Goal: Understand process/instructions: Learn how to perform a task or action

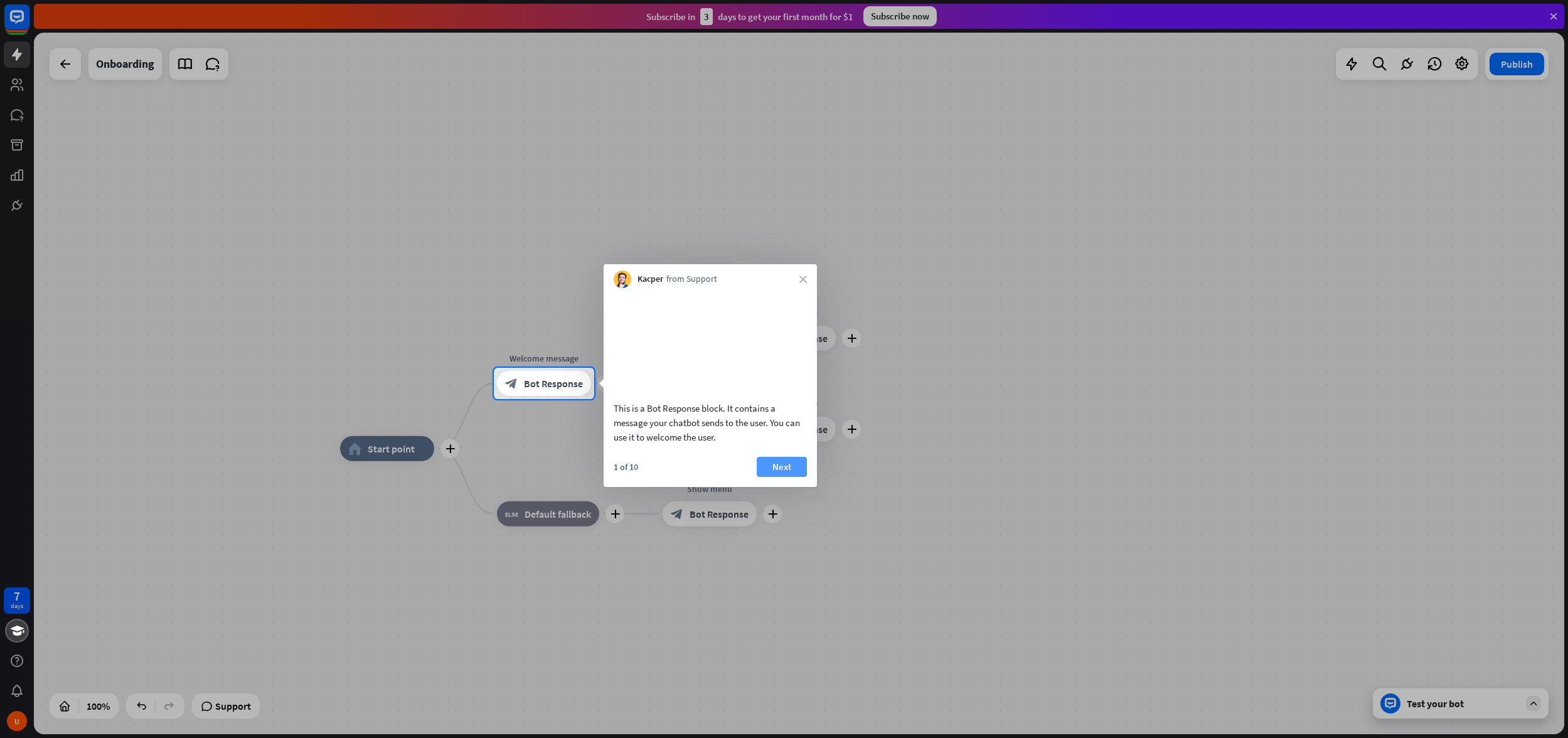
click at [794, 477] on button "Next" at bounding box center [782, 467] width 50 height 20
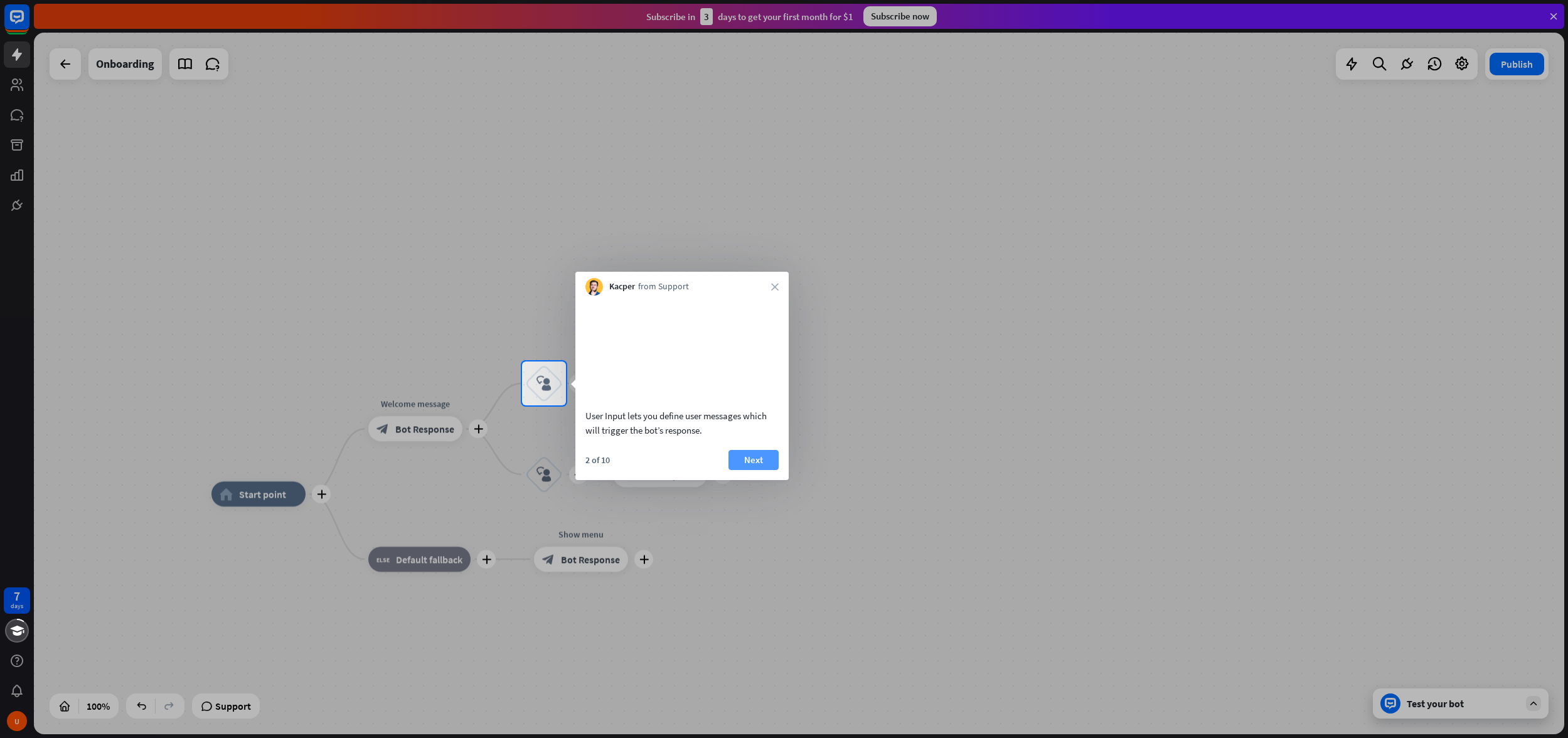
click at [771, 470] on button "Next" at bounding box center [753, 460] width 50 height 20
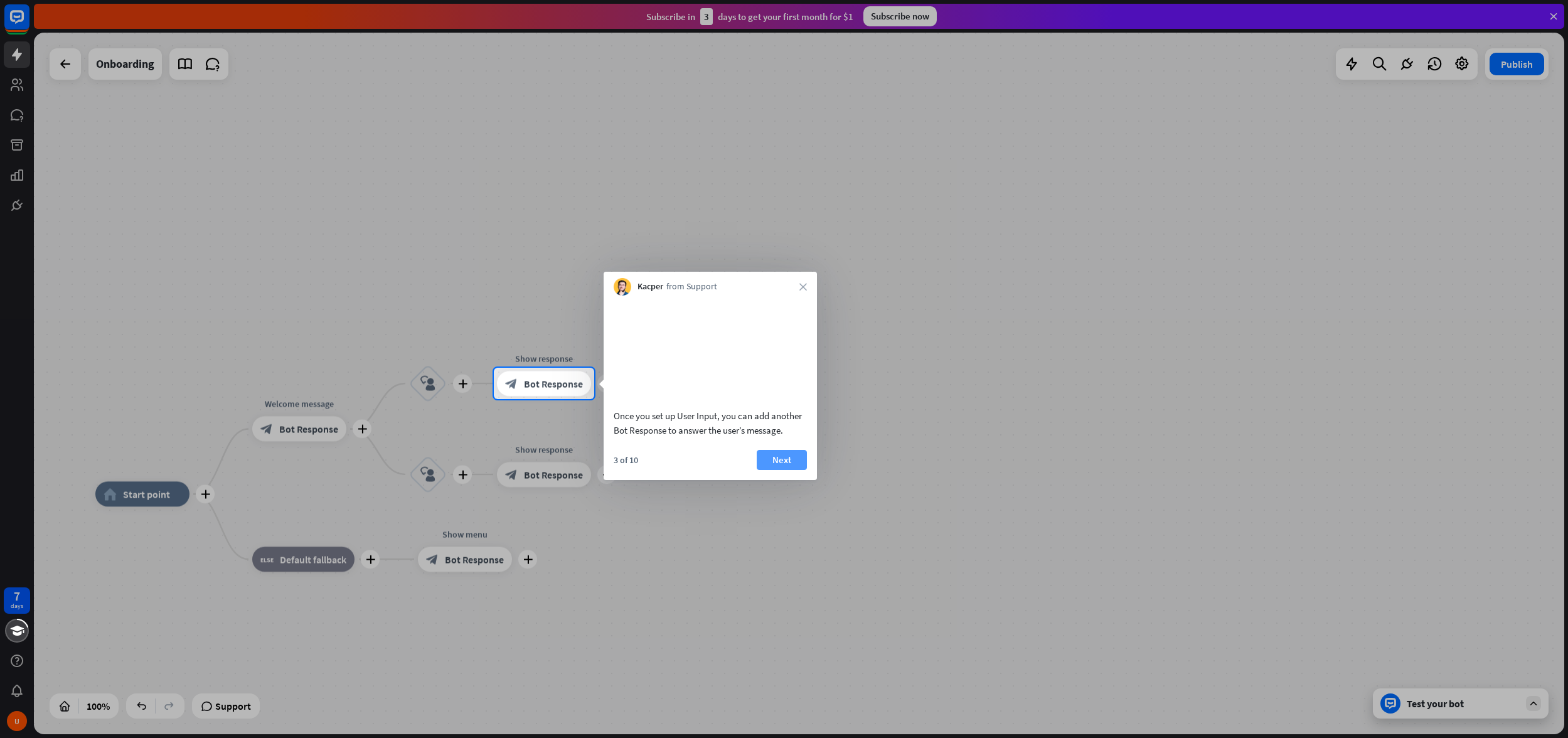
click at [781, 470] on button "Next" at bounding box center [782, 460] width 50 height 20
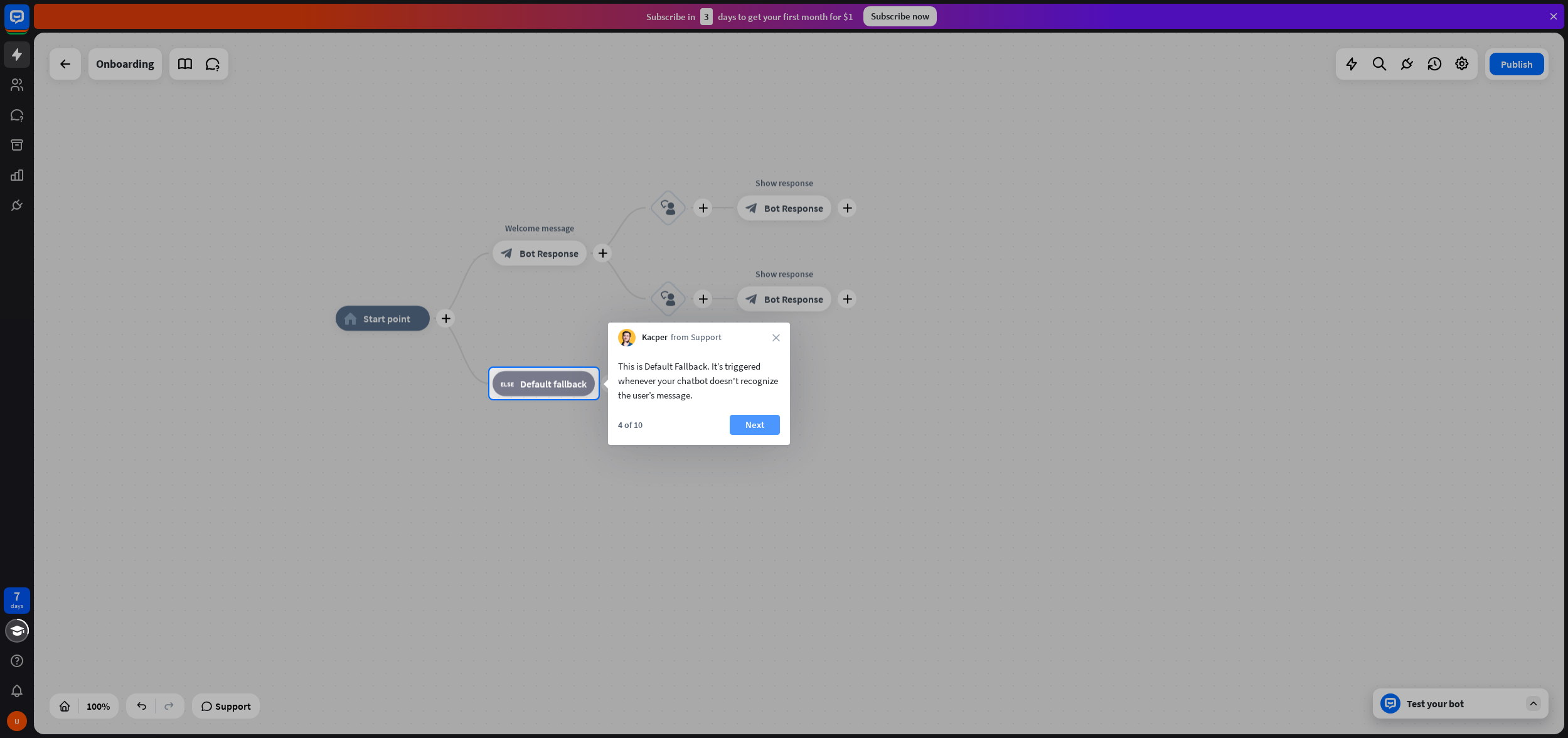
click at [763, 426] on button "Next" at bounding box center [755, 425] width 50 height 20
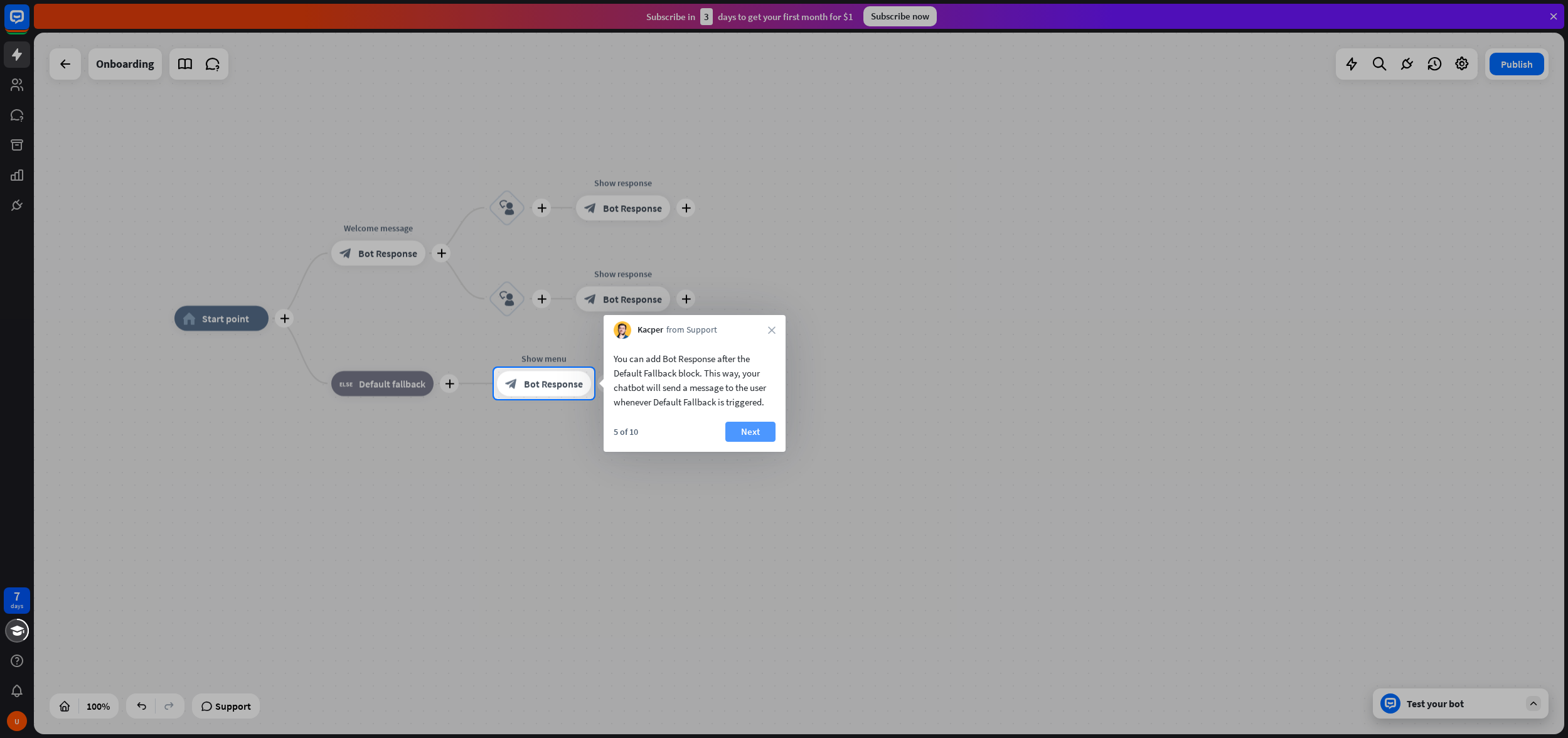
click at [759, 429] on button "Next" at bounding box center [751, 432] width 50 height 20
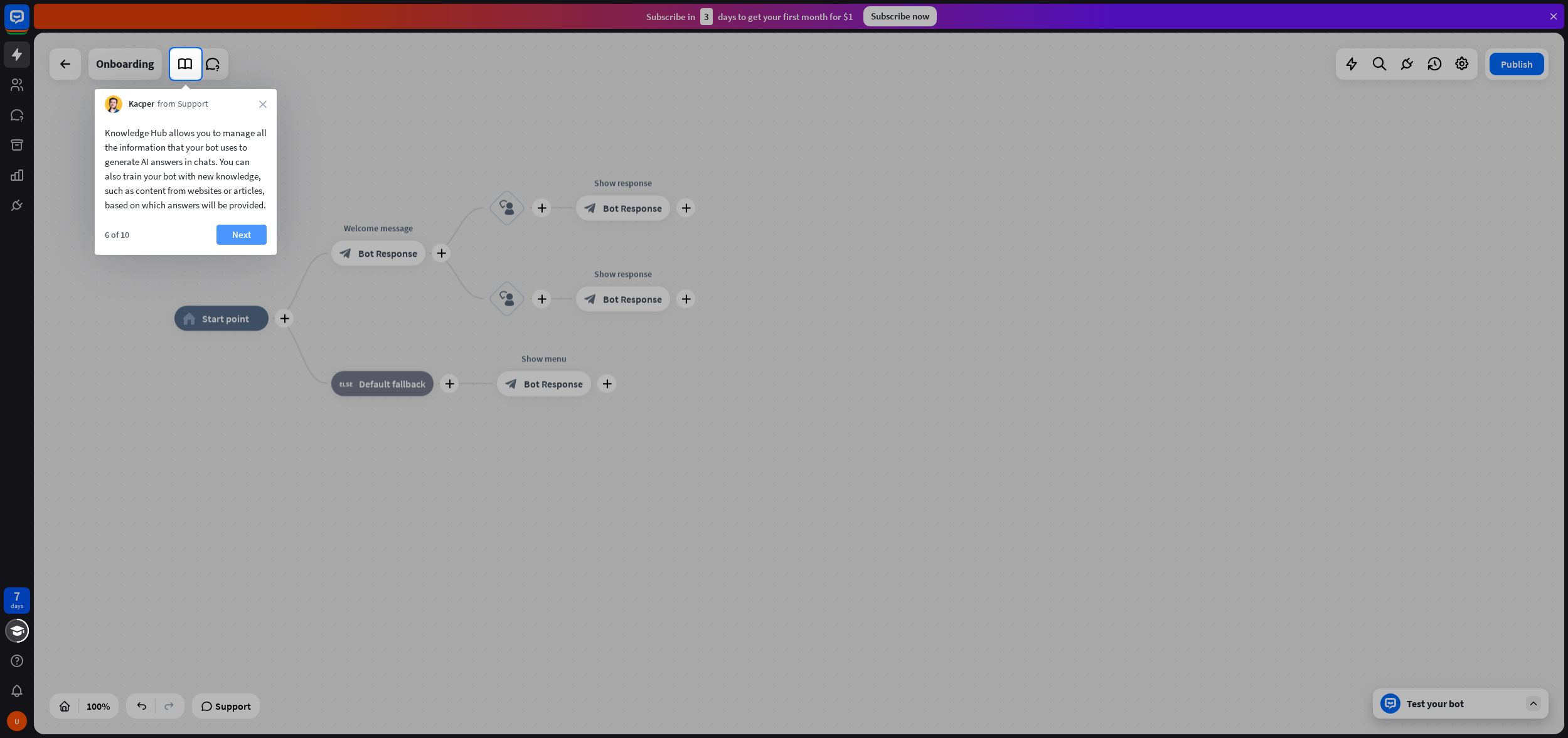
click at [241, 245] on button "Next" at bounding box center [241, 235] width 50 height 20
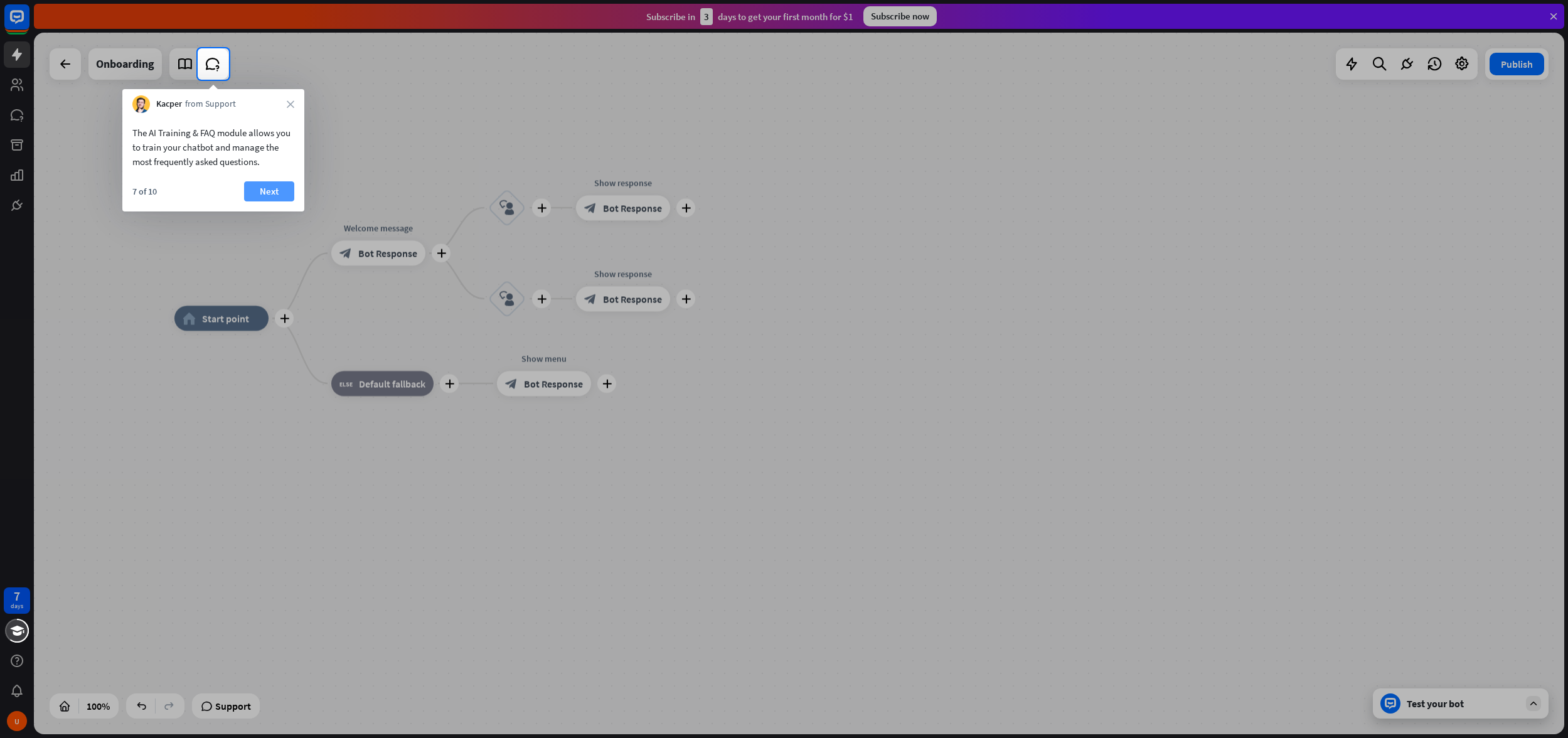
click at [283, 195] on button "Next" at bounding box center [269, 191] width 50 height 20
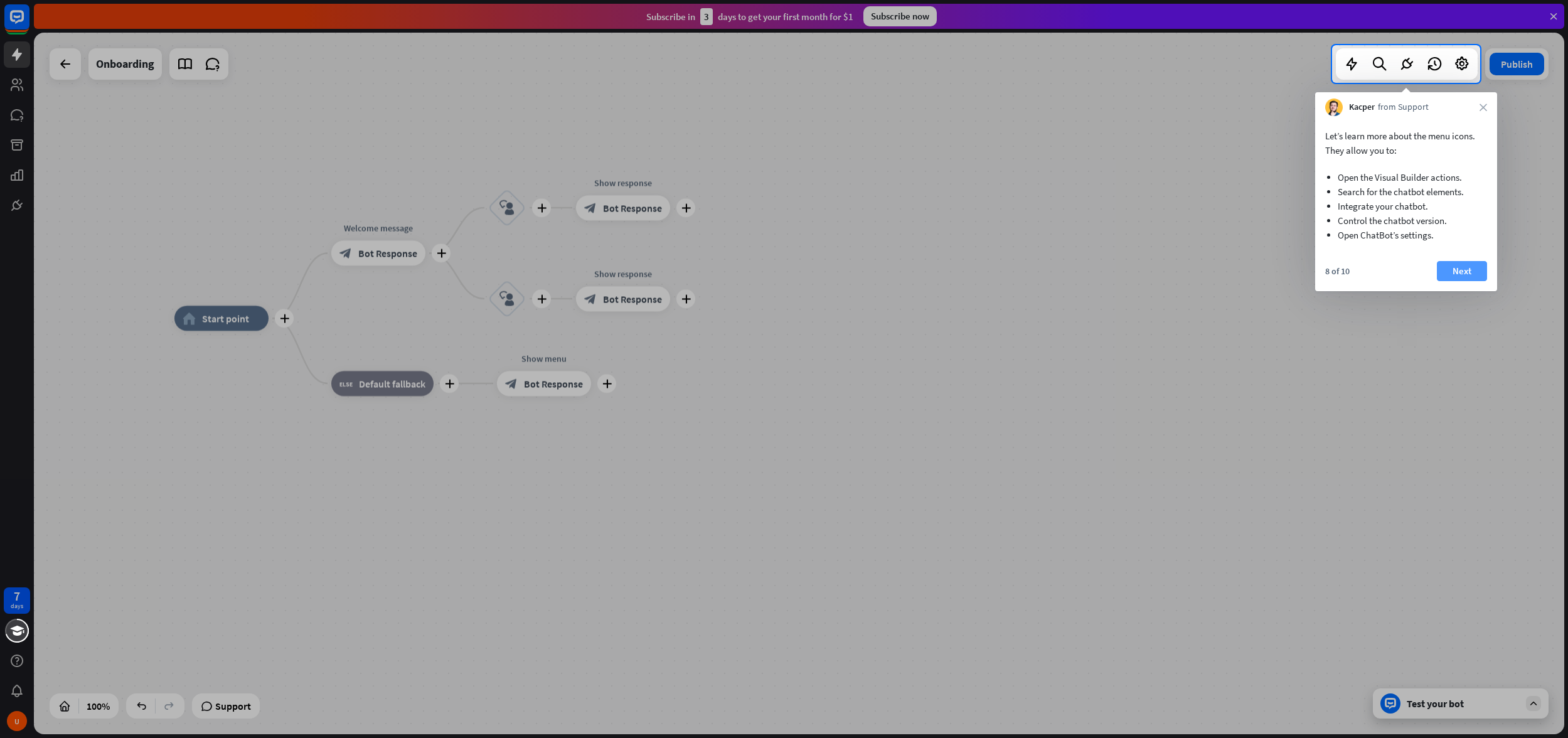
click at [1461, 277] on button "Next" at bounding box center [1462, 271] width 50 height 20
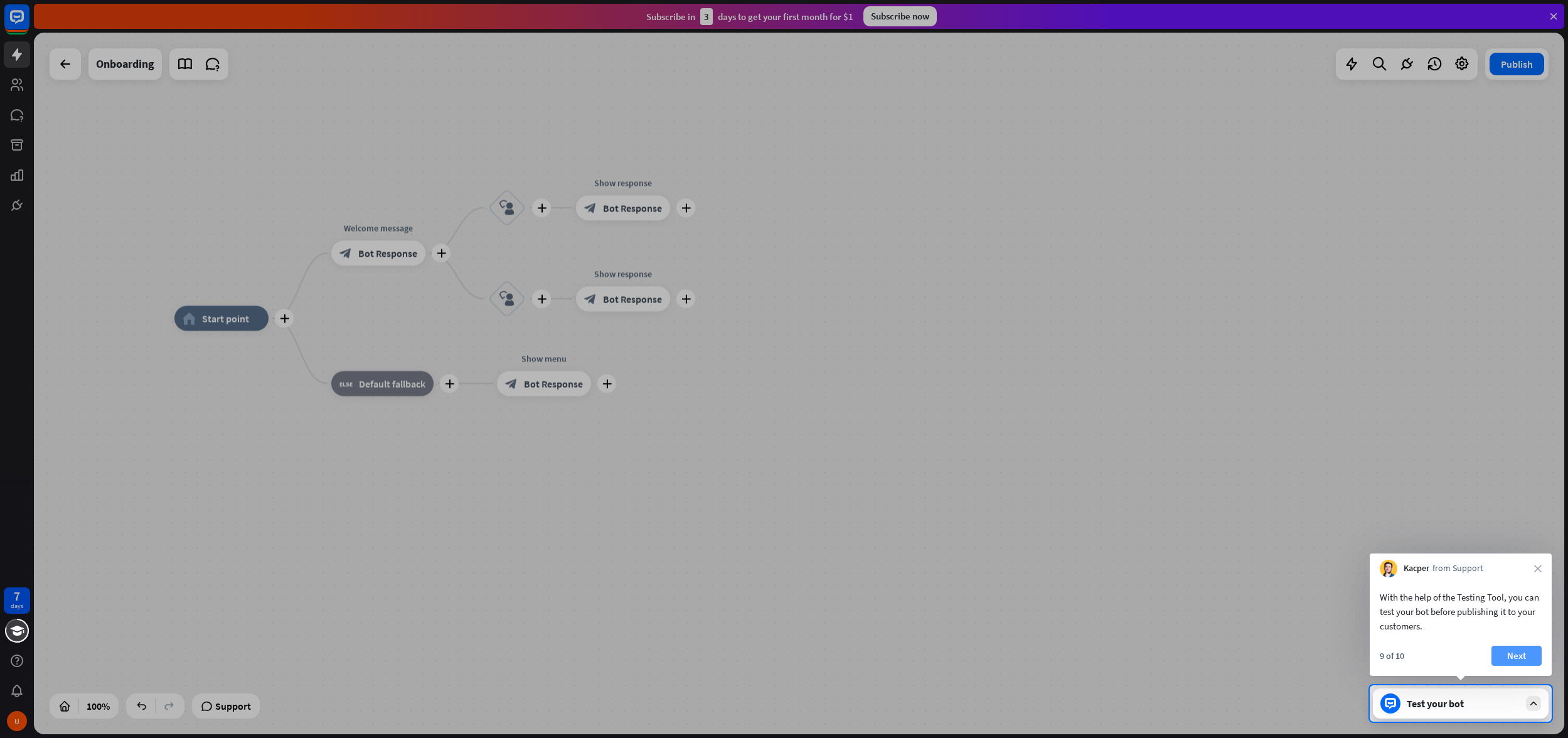
click at [1513, 655] on button "Next" at bounding box center [1517, 656] width 50 height 20
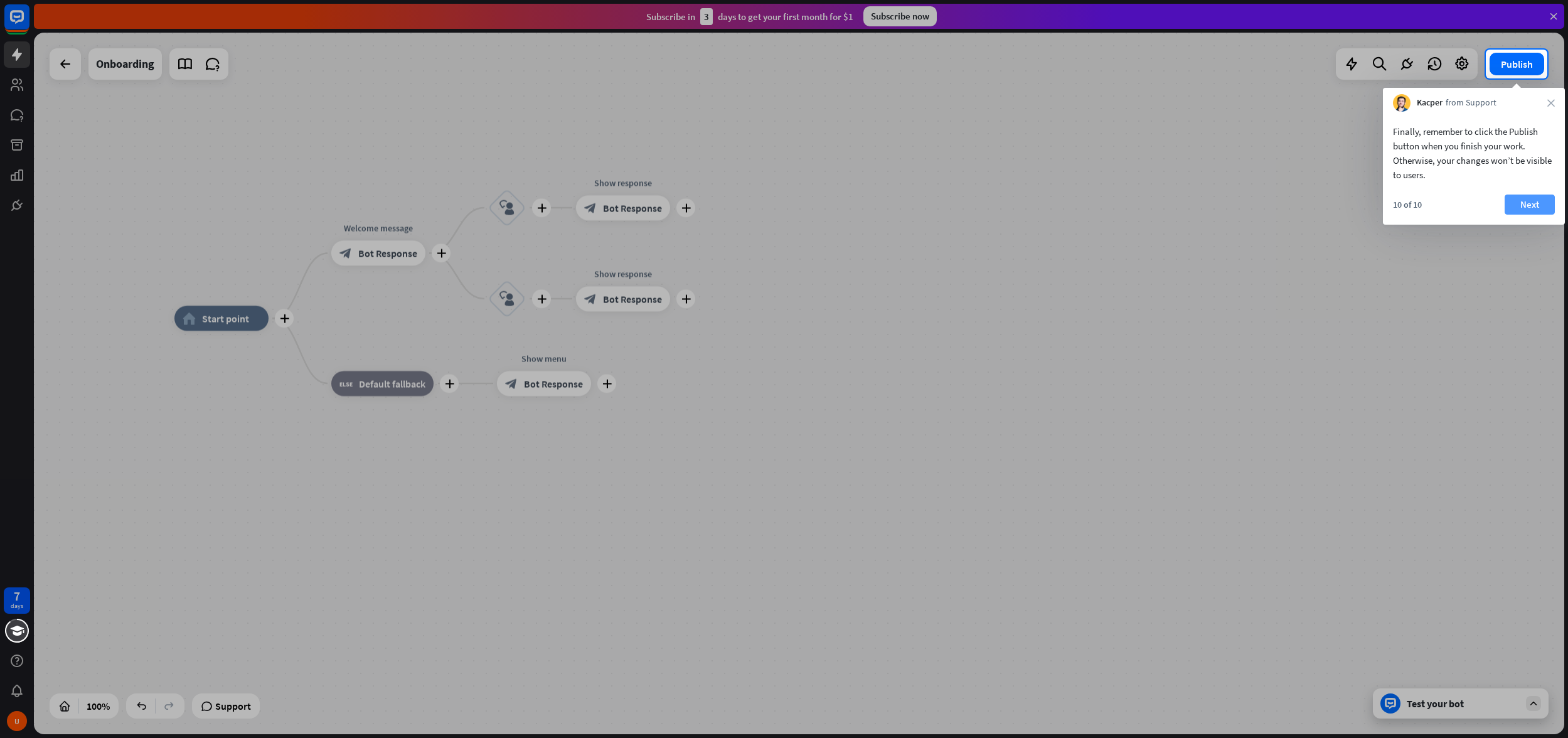
click at [1526, 205] on button "Next" at bounding box center [1529, 205] width 50 height 20
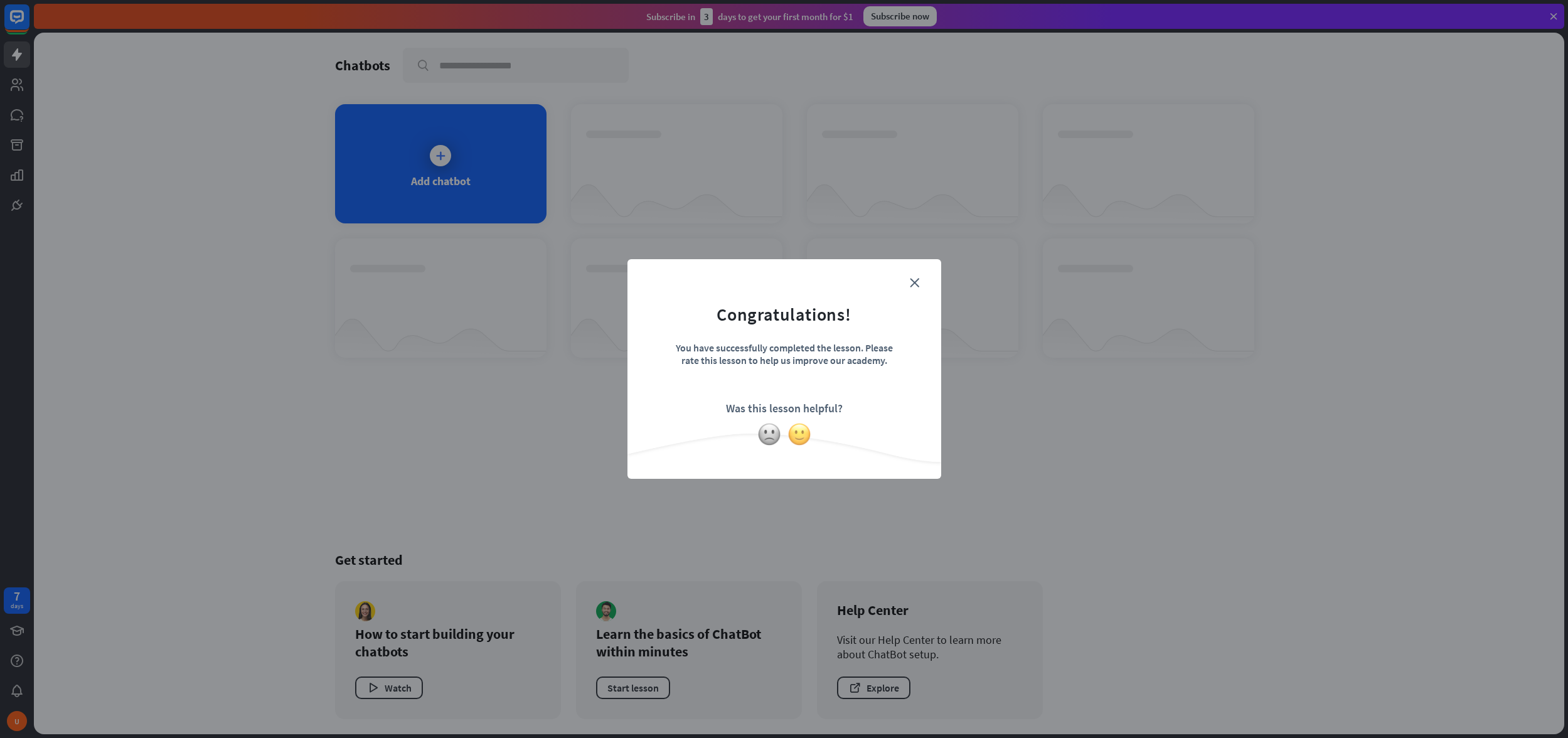
click at [797, 432] on img at bounding box center [799, 434] width 24 height 24
